Goal: Task Accomplishment & Management: Manage account settings

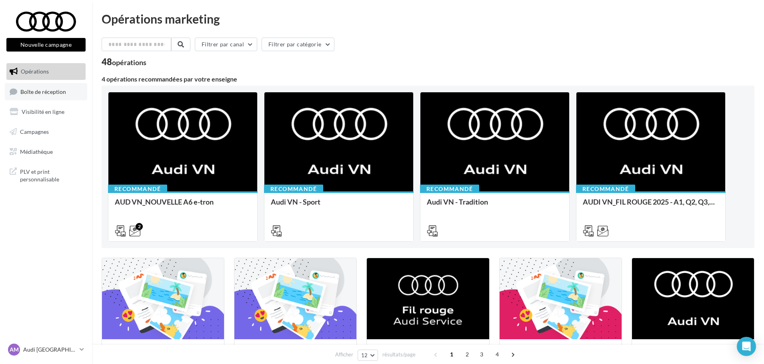
click at [46, 94] on span "Boîte de réception" at bounding box center [43, 91] width 46 height 7
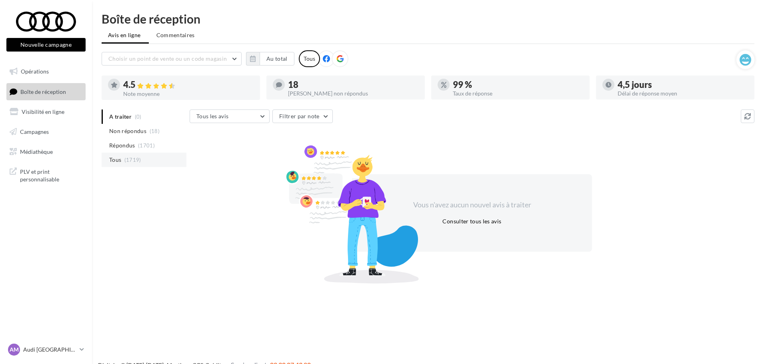
click at [146, 158] on li "Tous (1719)" at bounding box center [144, 160] width 85 height 14
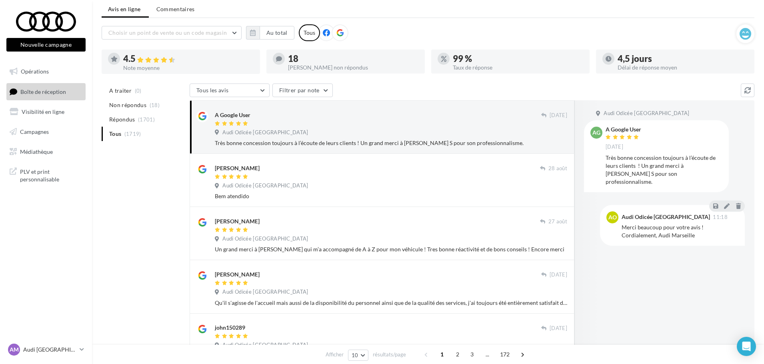
scroll to position [40, 0]
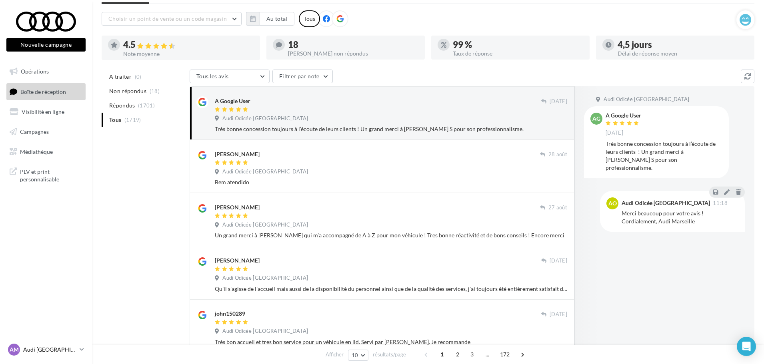
click at [84, 350] on link "AM Audi MARSEILLE audi-mars-gau" at bounding box center [45, 349] width 79 height 15
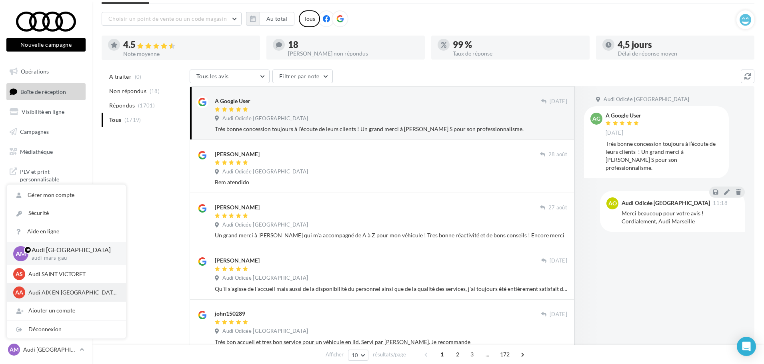
click at [52, 294] on p "Audi AIX EN [GEOGRAPHIC_DATA]" at bounding box center [72, 293] width 88 height 8
